Goal: Find contact information: Find contact information

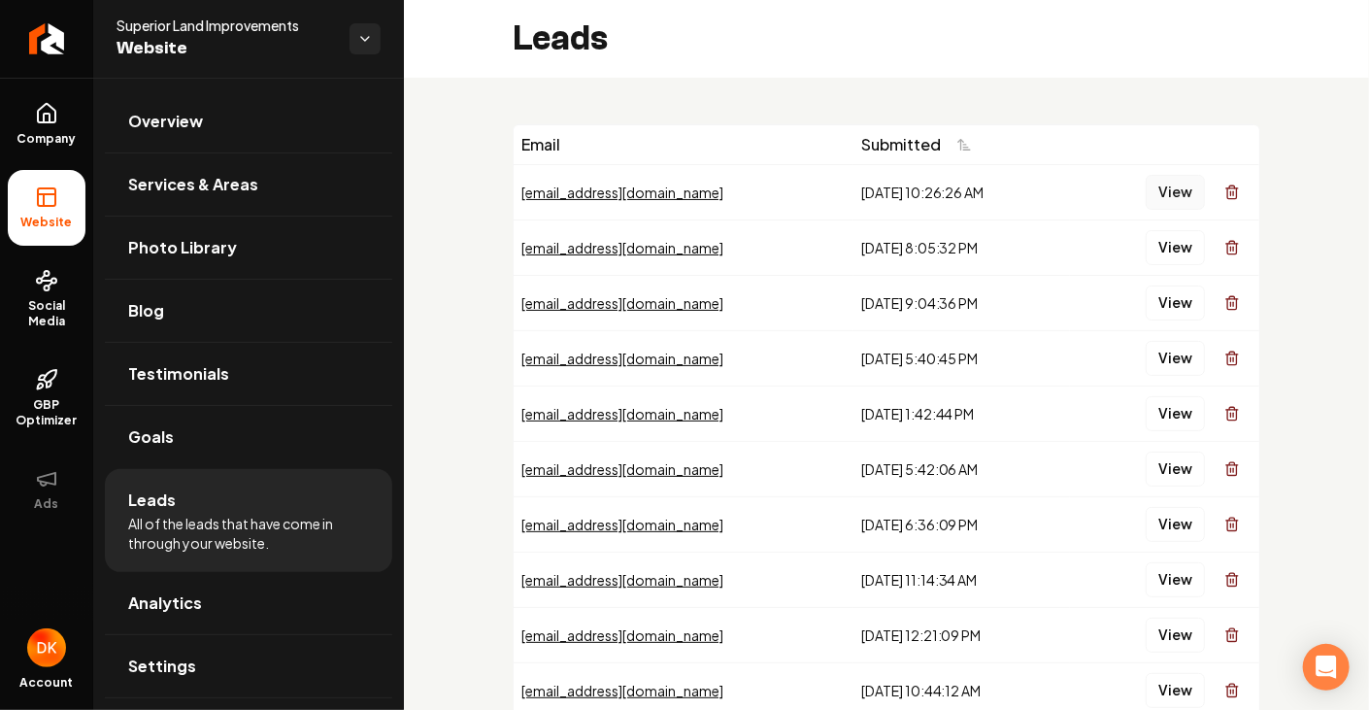
click at [1157, 191] on button "View" at bounding box center [1174, 192] width 59 height 35
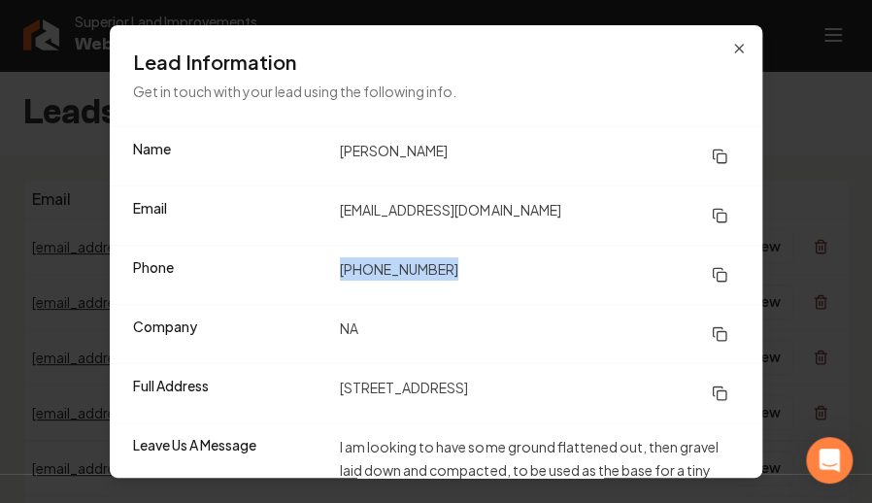
drag, startPoint x: 451, startPoint y: 269, endPoint x: 316, endPoint y: 280, distance: 135.4
click at [316, 280] on div "Phone [PHONE_NUMBER]" at bounding box center [436, 274] width 652 height 59
copy div "[PHONE_NUMBER]"
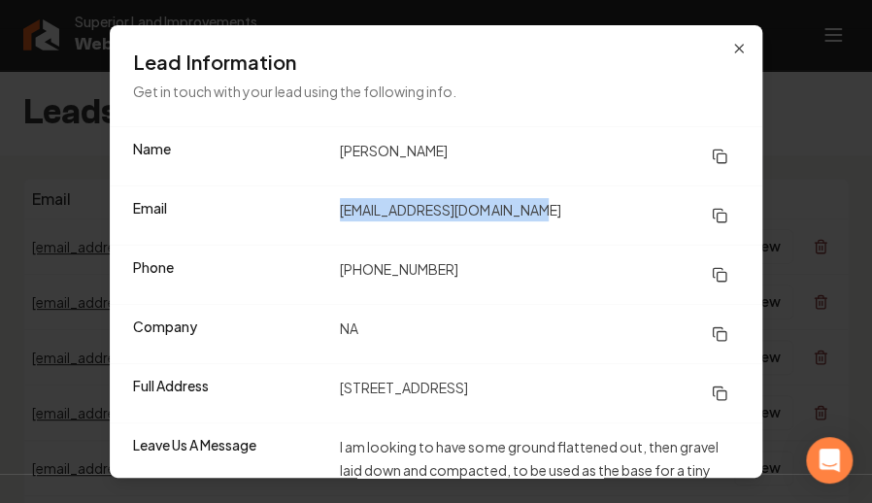
drag, startPoint x: 561, startPoint y: 208, endPoint x: 329, endPoint y: 226, distance: 232.7
click at [329, 226] on div "Email [EMAIL_ADDRESS][DOMAIN_NAME]" at bounding box center [436, 214] width 652 height 59
copy dd "[EMAIL_ADDRESS][DOMAIN_NAME]"
drag, startPoint x: 462, startPoint y: 387, endPoint x: 327, endPoint y: 380, distance: 135.2
click at [327, 380] on div "Full Address [STREET_ADDRESS]" at bounding box center [436, 392] width 652 height 59
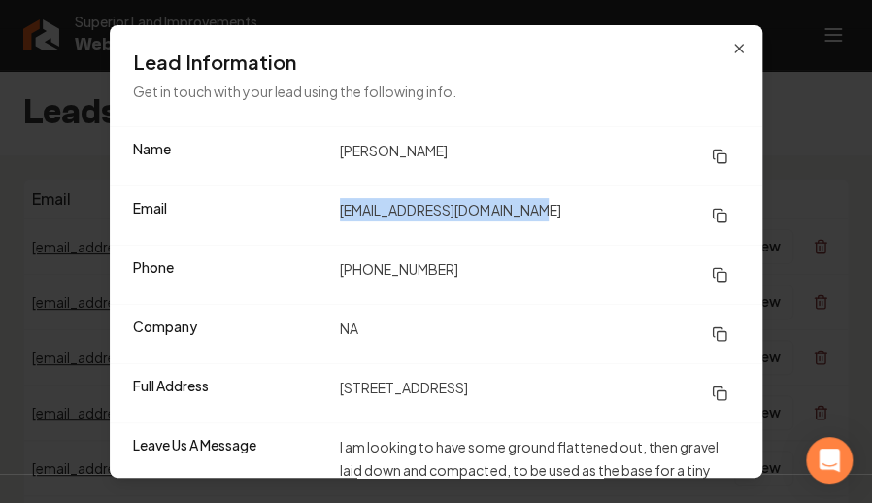
copy dd "[STREET_ADDRESS]"
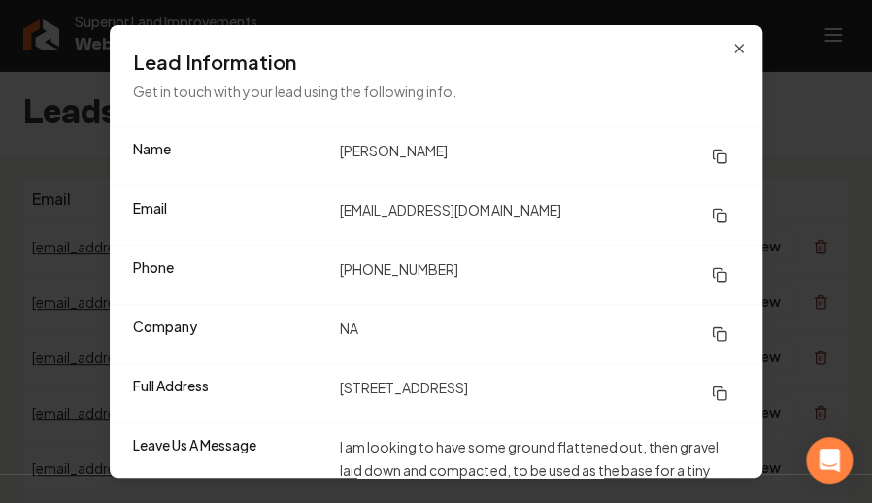
click at [598, 386] on dd "[STREET_ADDRESS]" at bounding box center [539, 393] width 399 height 35
drag, startPoint x: 579, startPoint y: 383, endPoint x: 529, endPoint y: 384, distance: 49.5
click at [529, 384] on dd "[STREET_ADDRESS]" at bounding box center [539, 393] width 399 height 35
copy dd "49946"
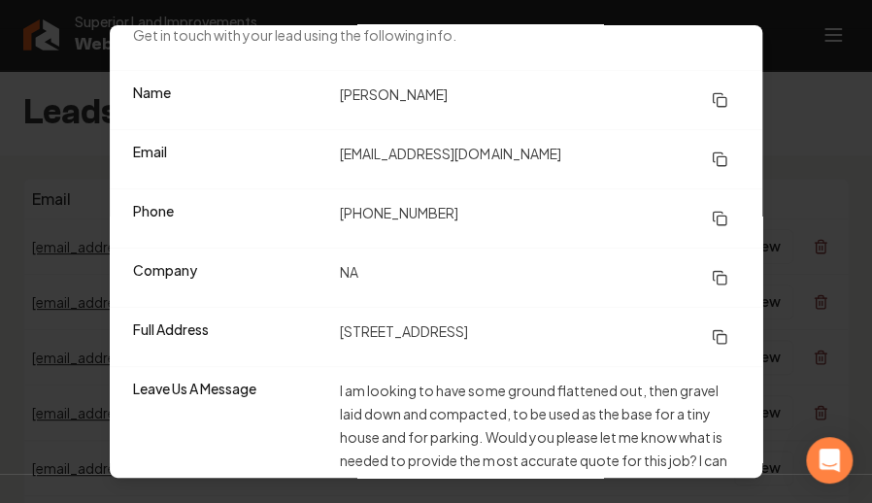
scroll to position [119, 0]
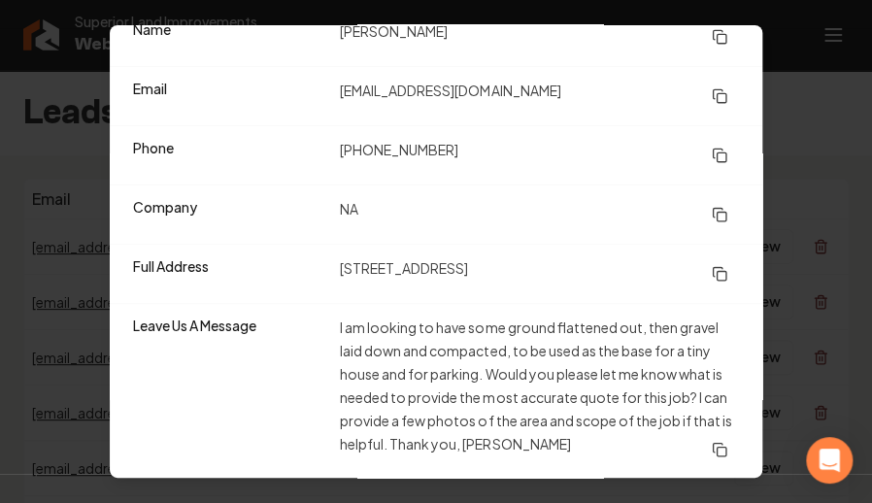
click at [571, 79] on dd "[EMAIL_ADDRESS][DOMAIN_NAME]" at bounding box center [539, 96] width 399 height 35
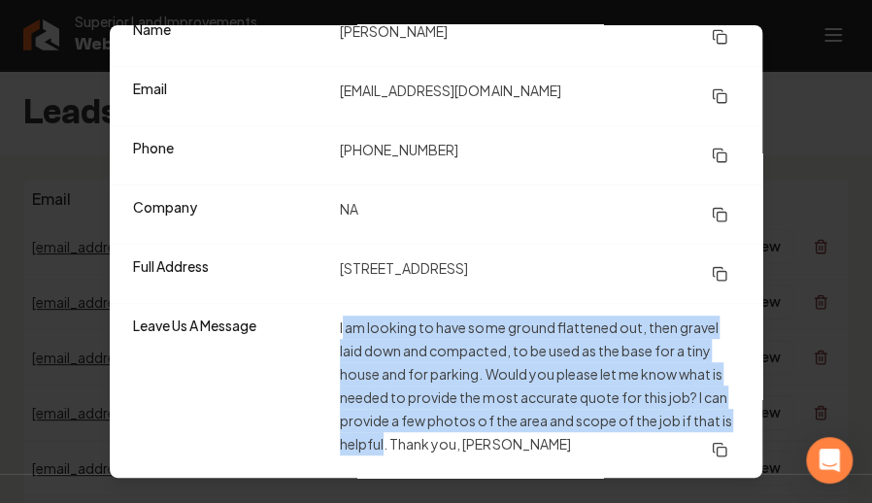
drag, startPoint x: 337, startPoint y: 321, endPoint x: 390, endPoint y: 443, distance: 132.6
click at [390, 443] on dd "I am looking to have some ground flattened out, then gravel laid down and compa…" at bounding box center [539, 390] width 399 height 151
copy dd "am looking to have some ground flattened out, then gravel laid down and compact…"
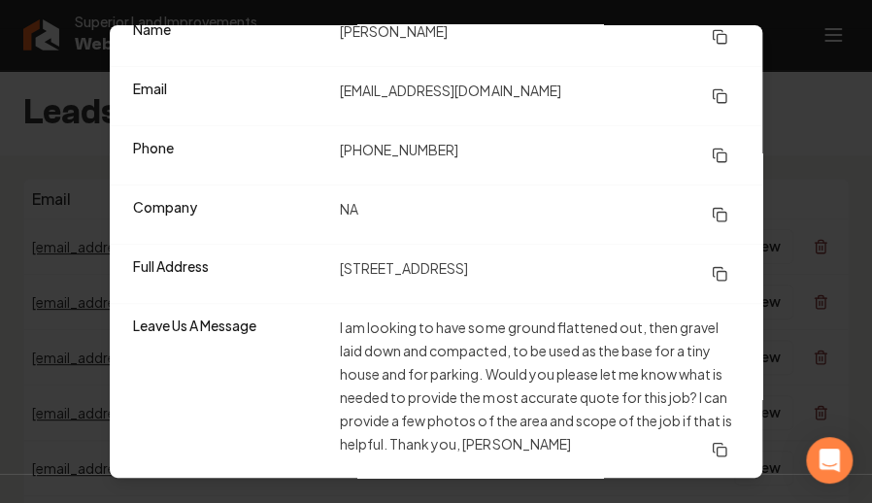
click at [284, 364] on dt "Leave Us A Message" at bounding box center [228, 390] width 191 height 151
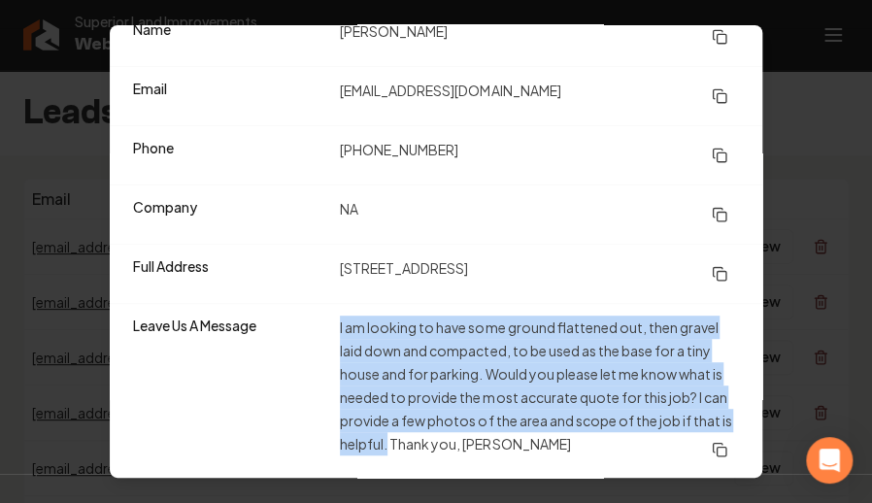
drag, startPoint x: 336, startPoint y: 321, endPoint x: 396, endPoint y: 445, distance: 137.2
click at [396, 445] on dd "I am looking to have some ground flattened out, then gravel laid down and compa…" at bounding box center [539, 390] width 399 height 151
copy dd "I am looking to have some ground flattened out, then gravel laid down and compa…"
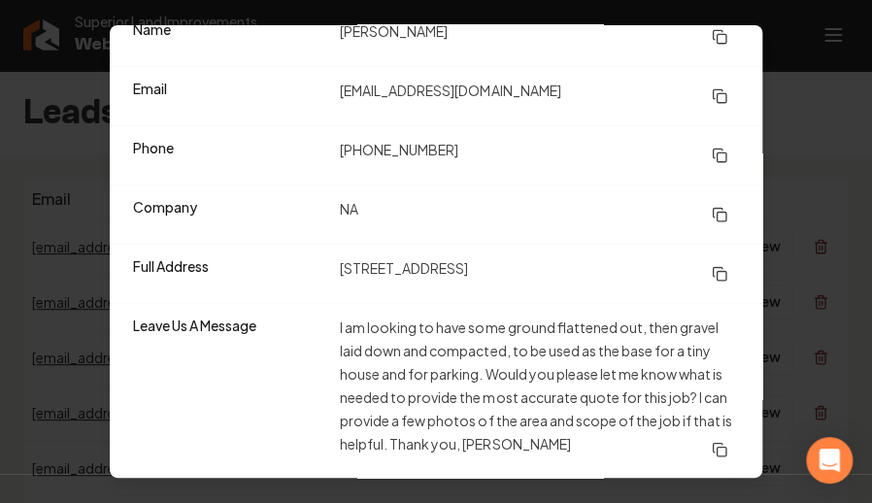
click at [251, 48] on dt "Name" at bounding box center [228, 36] width 191 height 35
click at [556, 201] on dd "NA" at bounding box center [539, 214] width 399 height 35
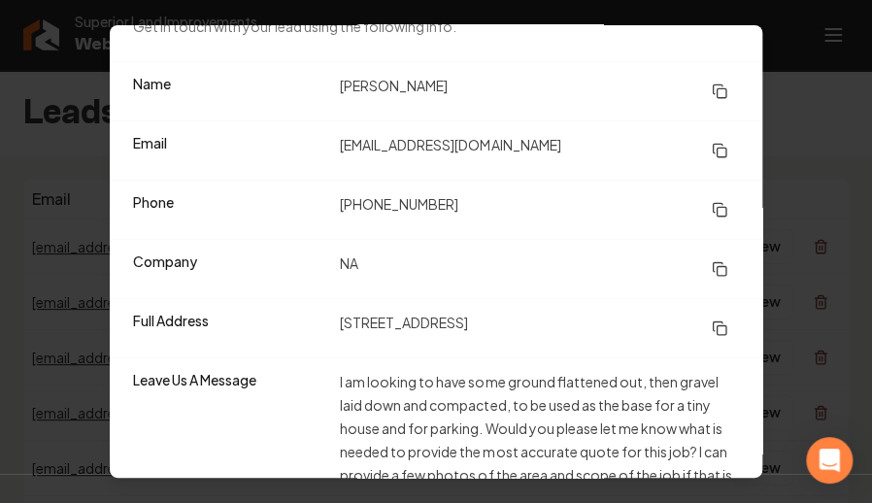
scroll to position [22, 0]
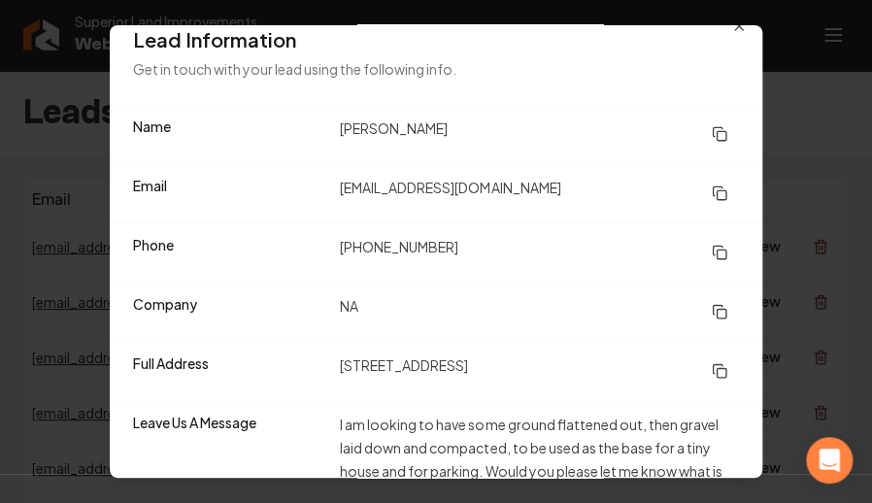
drag, startPoint x: 442, startPoint y: 123, endPoint x: 330, endPoint y: 134, distance: 112.1
click at [330, 134] on div "Name [PERSON_NAME]" at bounding box center [436, 134] width 652 height 58
copy dd "[PERSON_NAME]"
drag, startPoint x: 446, startPoint y: 250, endPoint x: 323, endPoint y: 253, distance: 122.3
click at [323, 253] on div "Phone [PHONE_NUMBER]" at bounding box center [436, 251] width 652 height 59
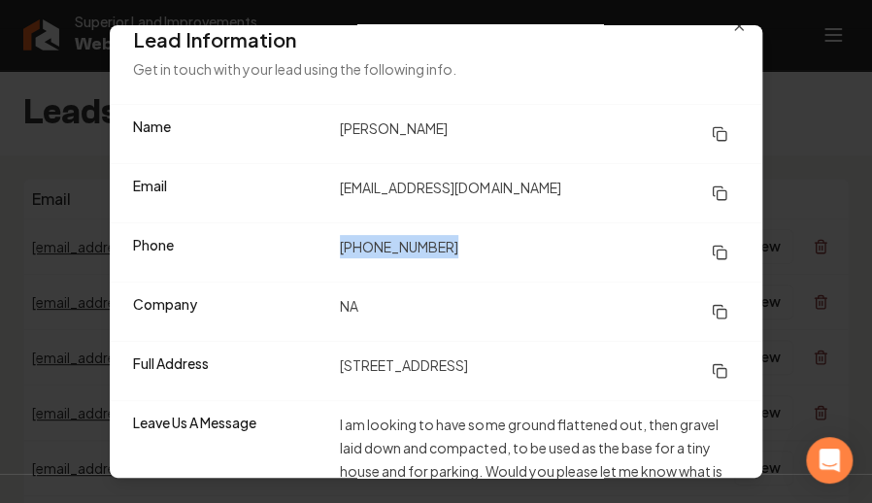
copy div "[PHONE_NUMBER]"
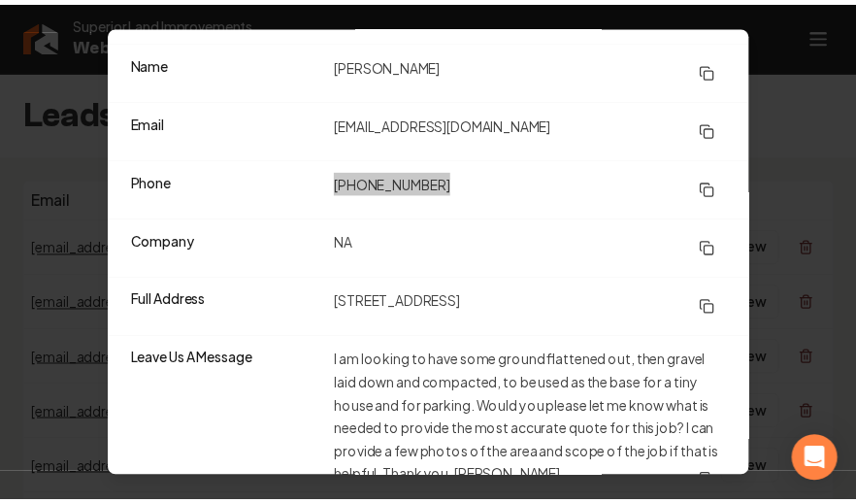
scroll to position [119, 0]
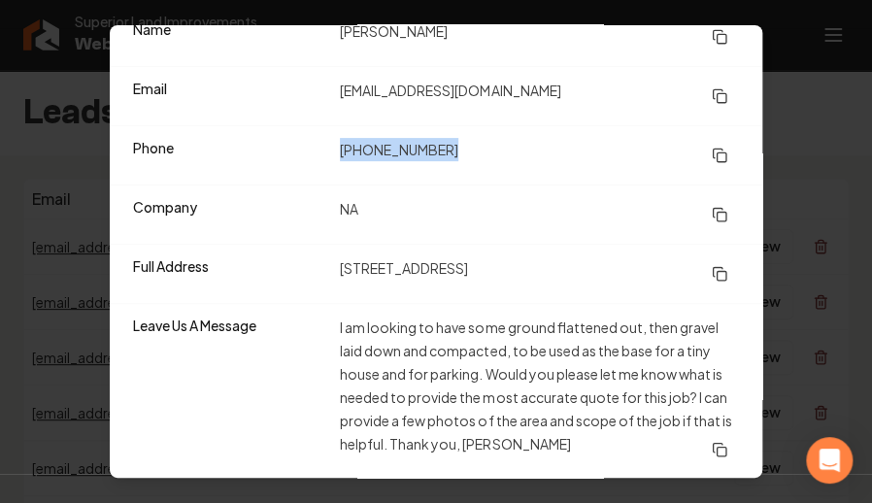
click at [646, 165] on dd "[PHONE_NUMBER]" at bounding box center [539, 155] width 399 height 35
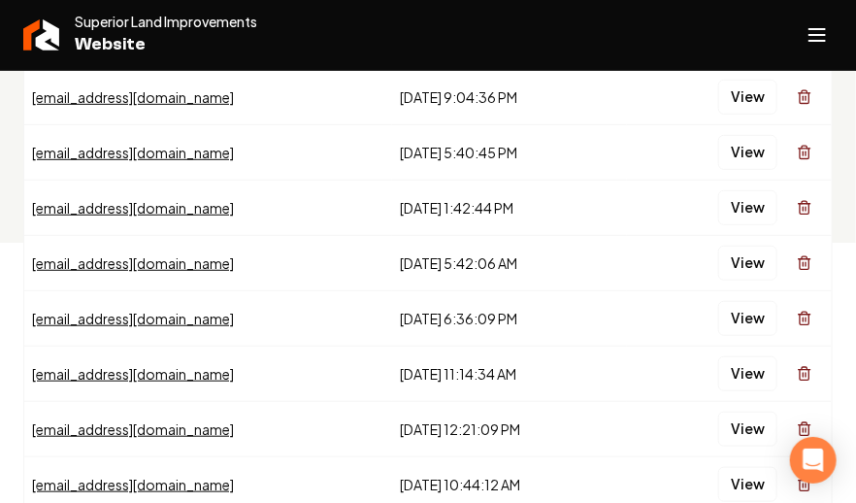
scroll to position [357, 0]
